Goal: Task Accomplishment & Management: Manage account settings

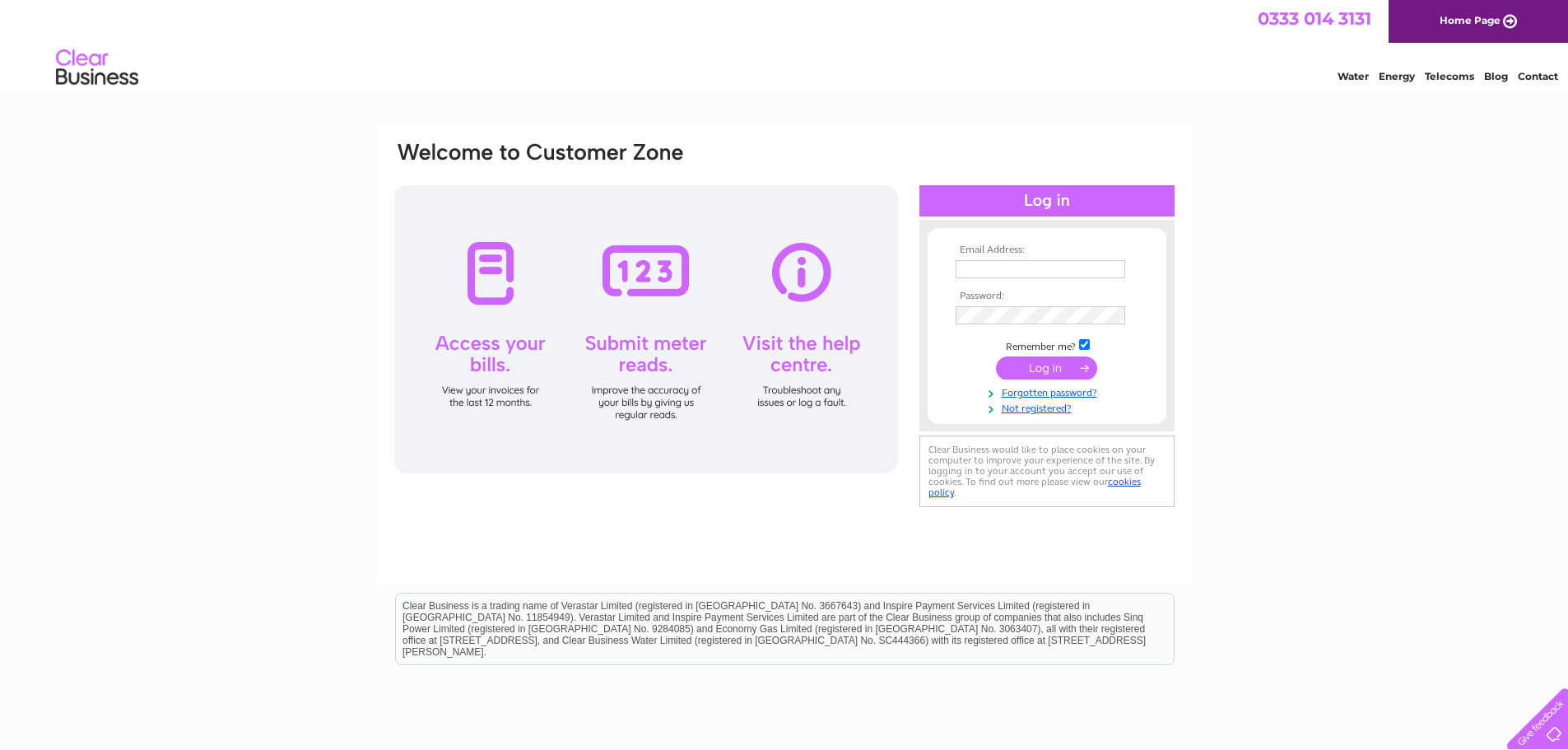
type input "[PERSON_NAME][EMAIL_ADDRESS][DOMAIN_NAME]"
click at [1028, 369] on input "submit" at bounding box center [1046, 368] width 101 height 23
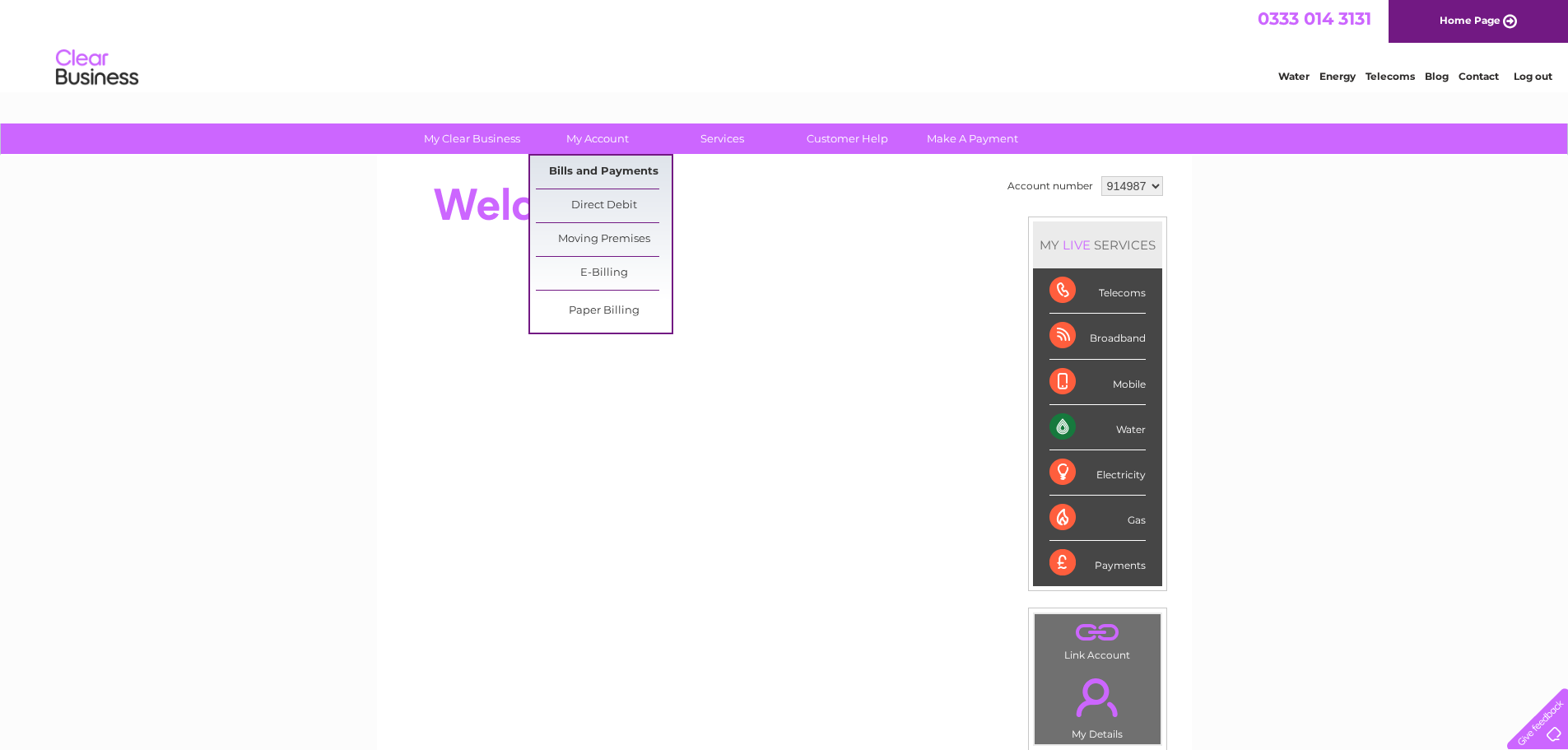
click at [583, 167] on link "Bills and Payments" at bounding box center [604, 172] width 136 height 33
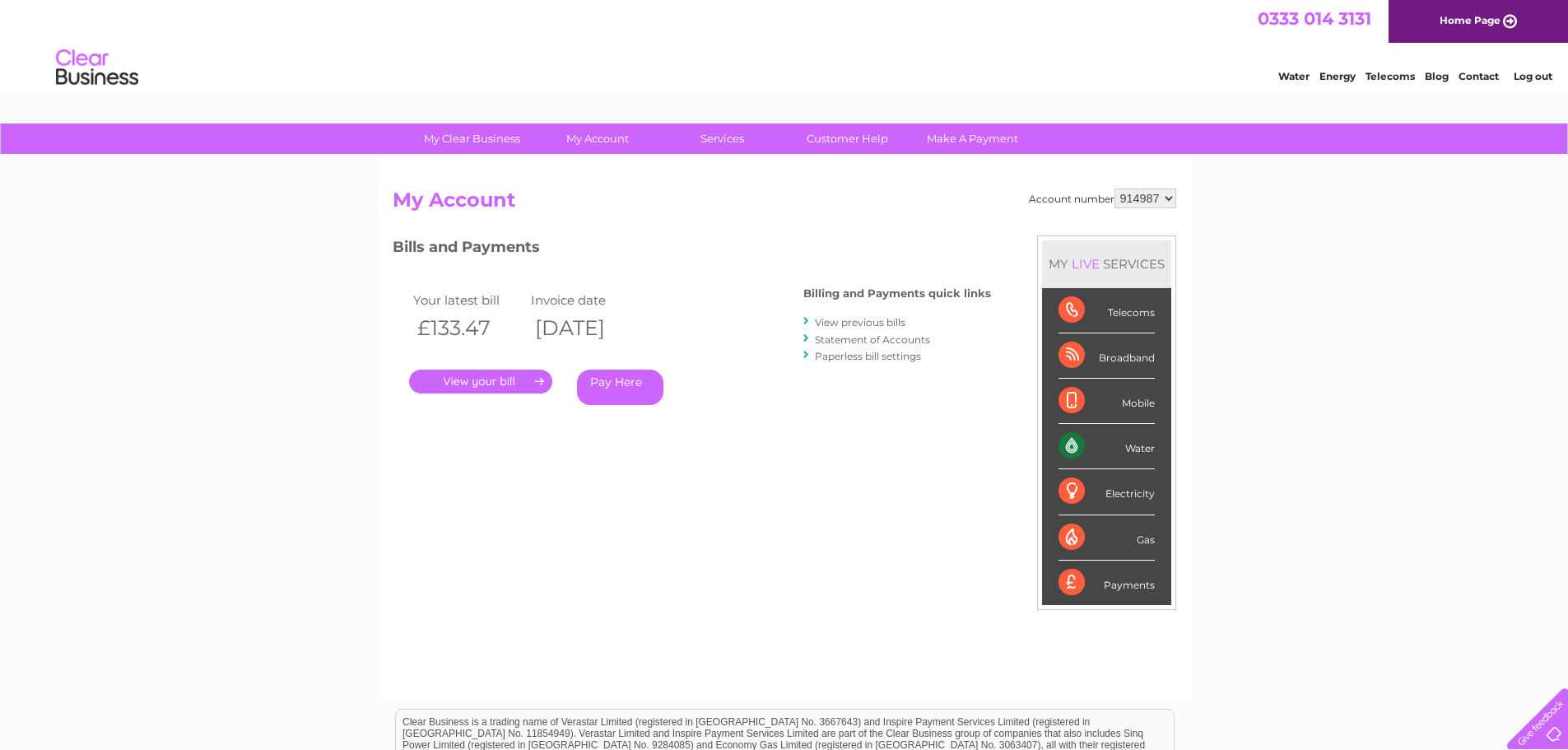
click at [518, 374] on link "." at bounding box center [480, 381] width 144 height 24
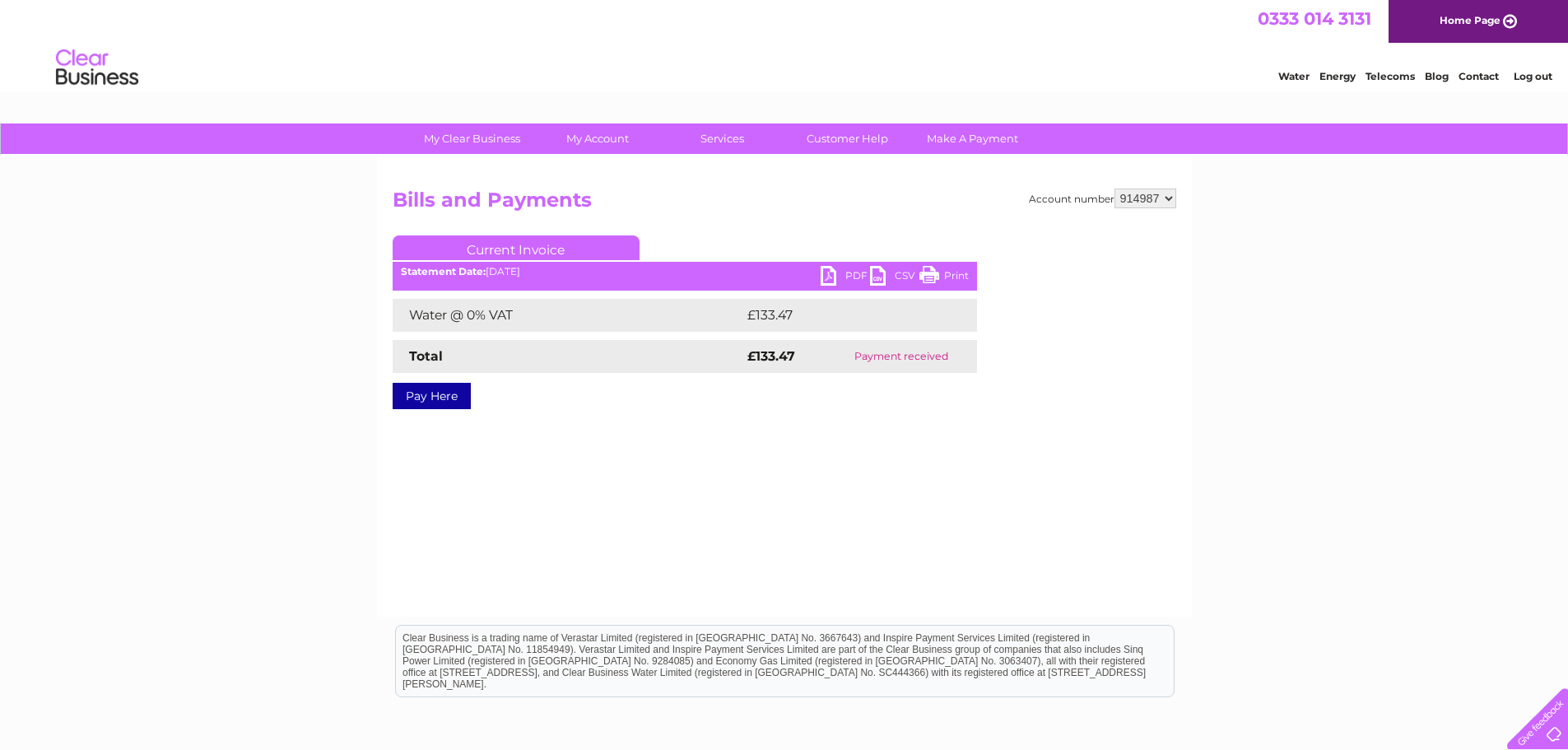
click at [841, 275] on link "PDF" at bounding box center [845, 278] width 49 height 24
click at [833, 272] on link "PDF" at bounding box center [845, 278] width 49 height 24
click at [922, 507] on div "Account number 914987 Bills and Payments Current Invoice PDF CSV Print £133.47" at bounding box center [784, 386] width 815 height 461
